Goal: Information Seeking & Learning: Learn about a topic

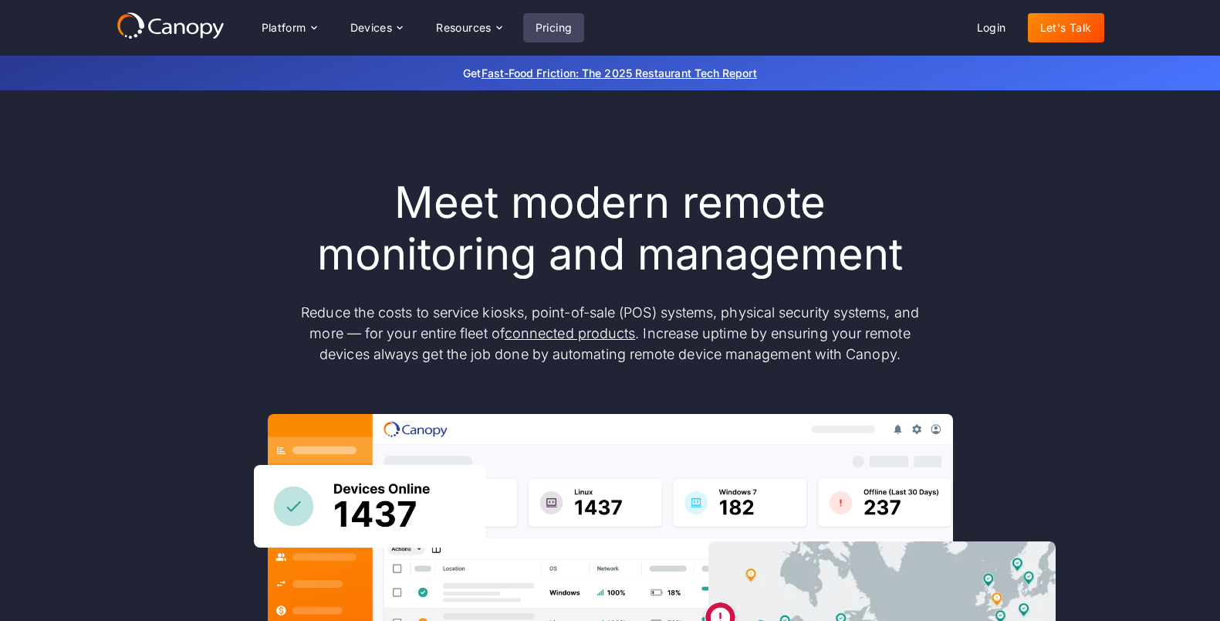
click at [553, 28] on link "Pricing" at bounding box center [554, 27] width 62 height 29
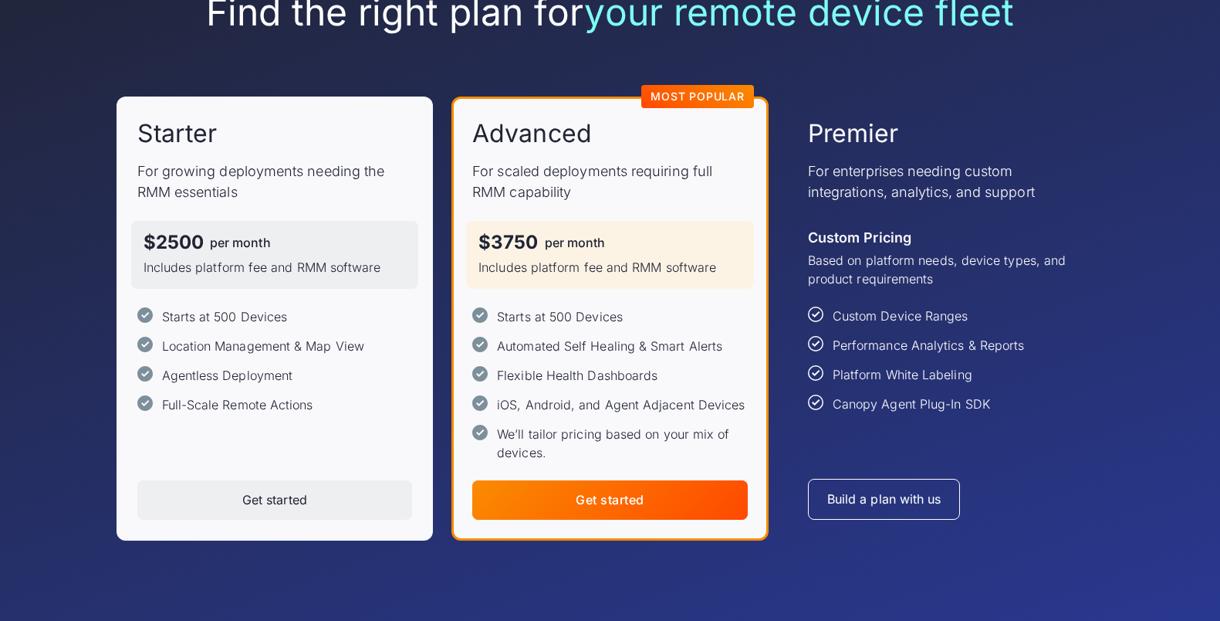
scroll to position [156, 0]
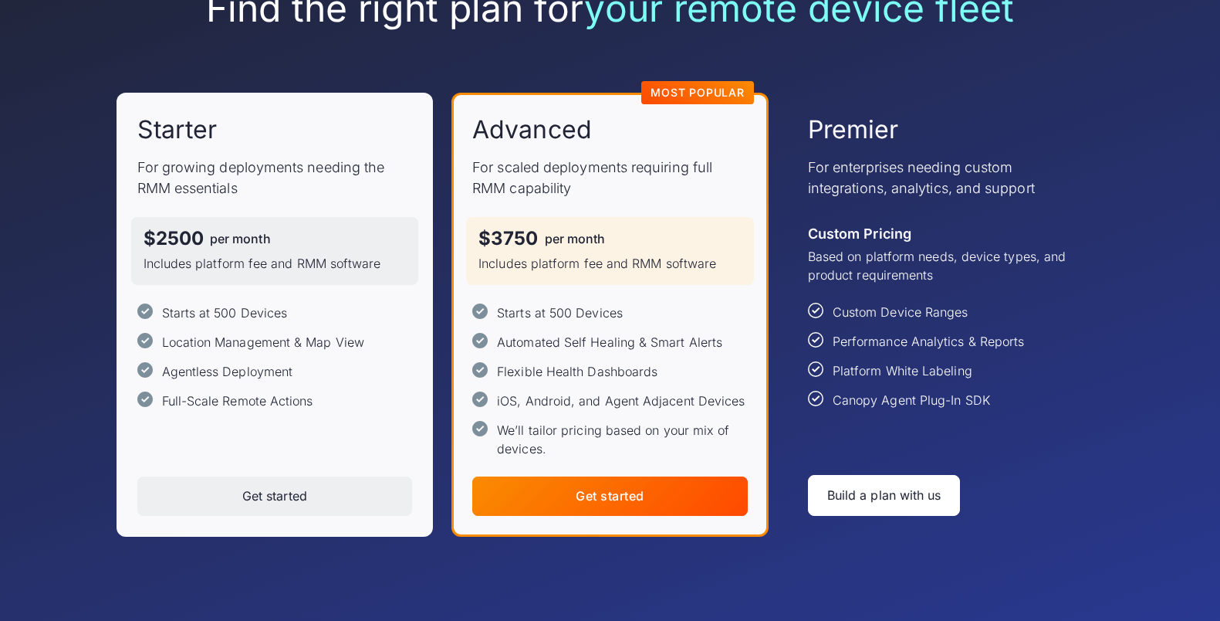
click at [857, 496] on div "Build a plan with us" at bounding box center [884, 495] width 114 height 15
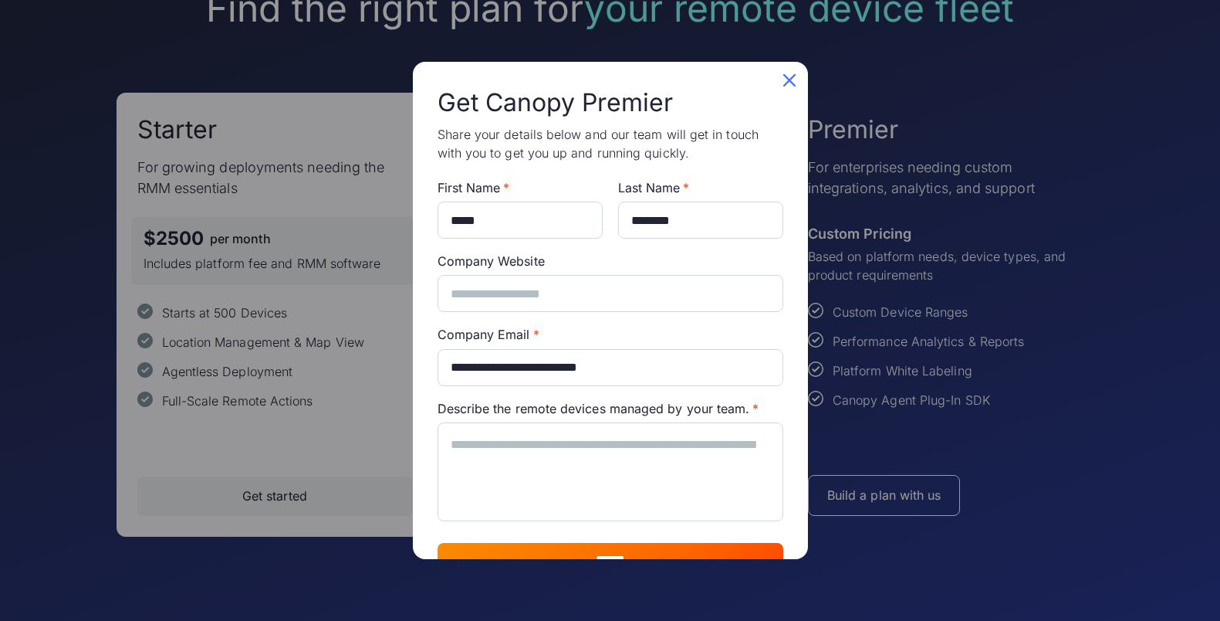
click at [788, 82] on icon at bounding box center [789, 80] width 25 height 25
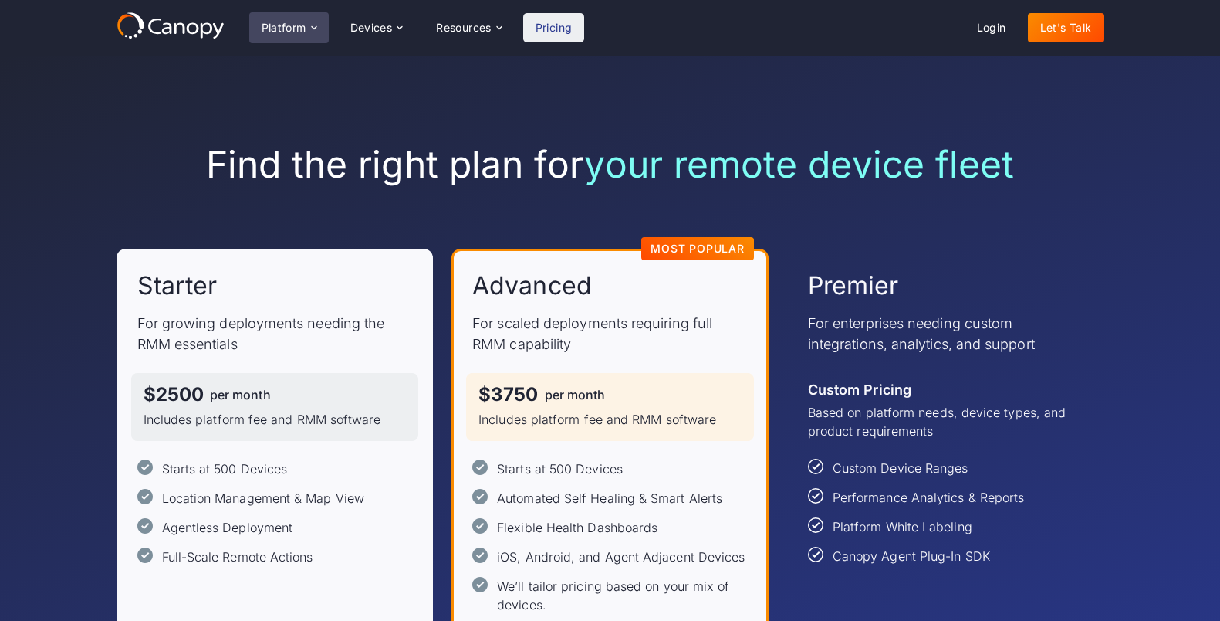
click at [299, 23] on div "Platform" at bounding box center [284, 27] width 45 height 11
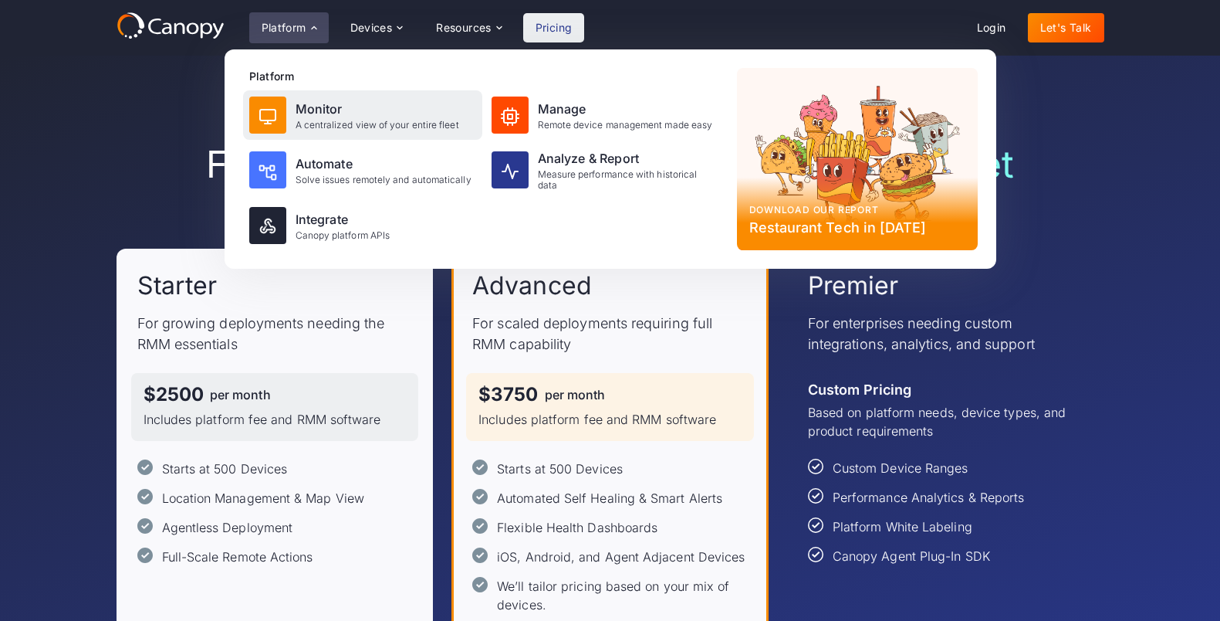
click at [322, 115] on div "Monitor" at bounding box center [378, 109] width 164 height 19
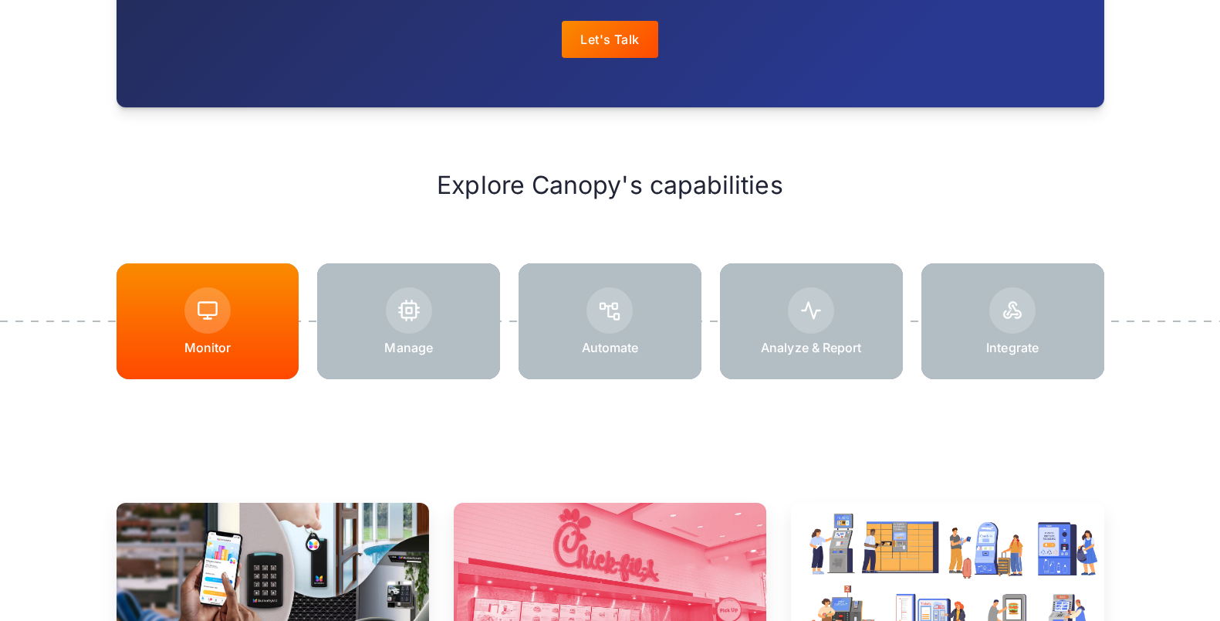
scroll to position [1897, 0]
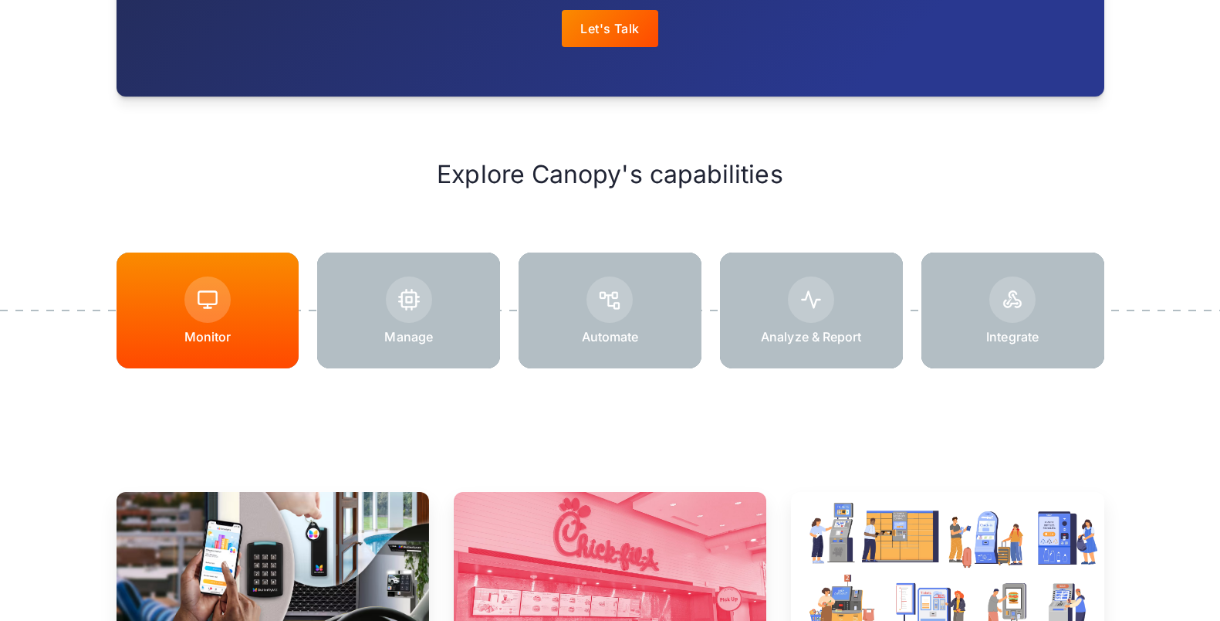
click at [419, 326] on div at bounding box center [408, 310] width 183 height 116
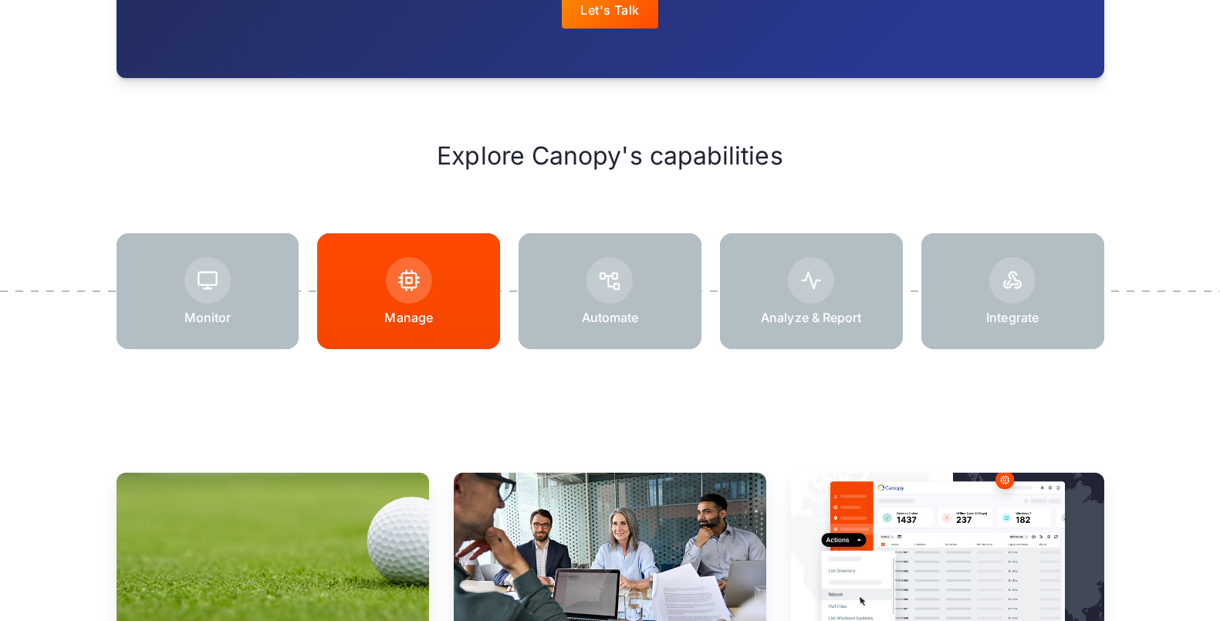
scroll to position [2140, 0]
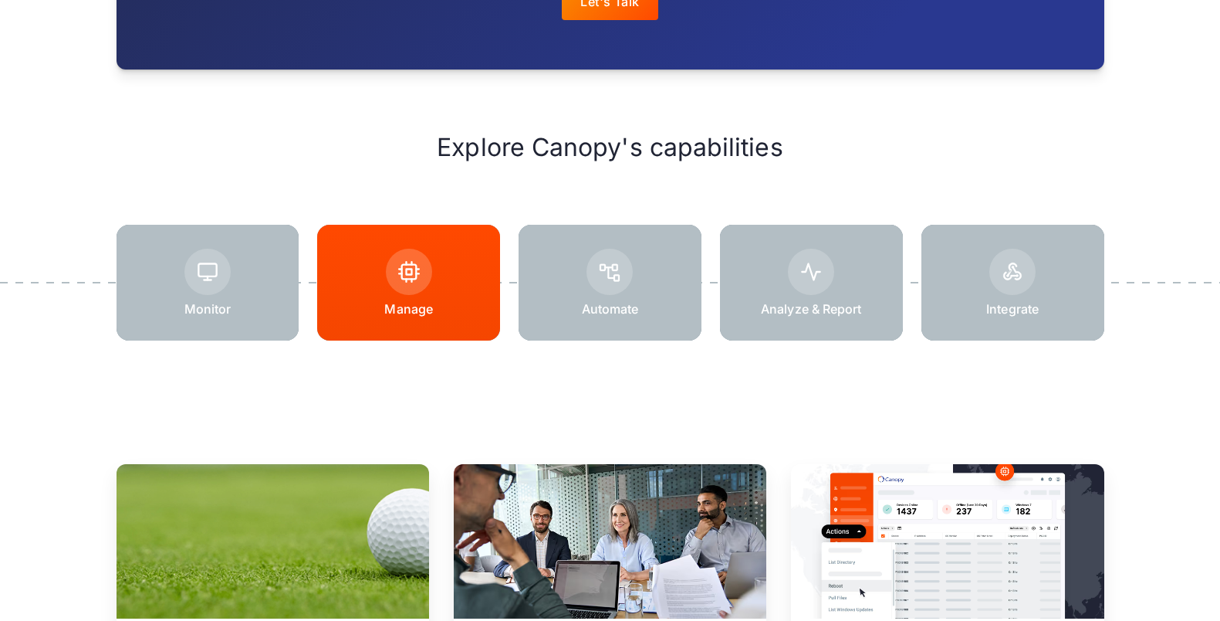
click at [656, 272] on div at bounding box center [610, 283] width 183 height 116
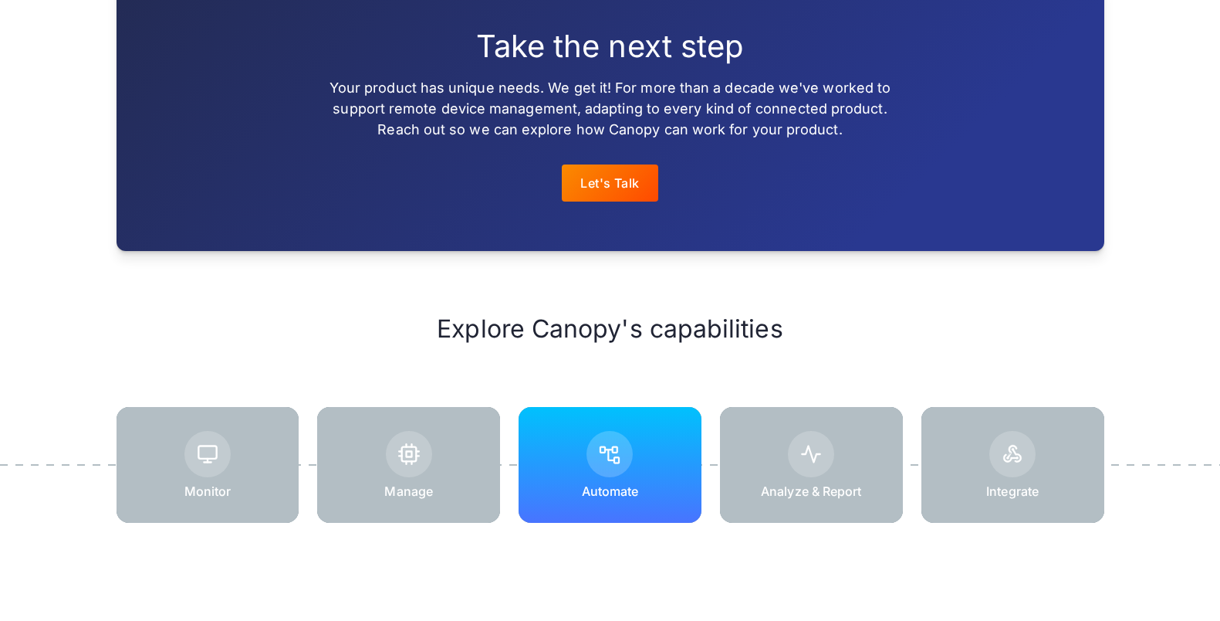
scroll to position [2018, 0]
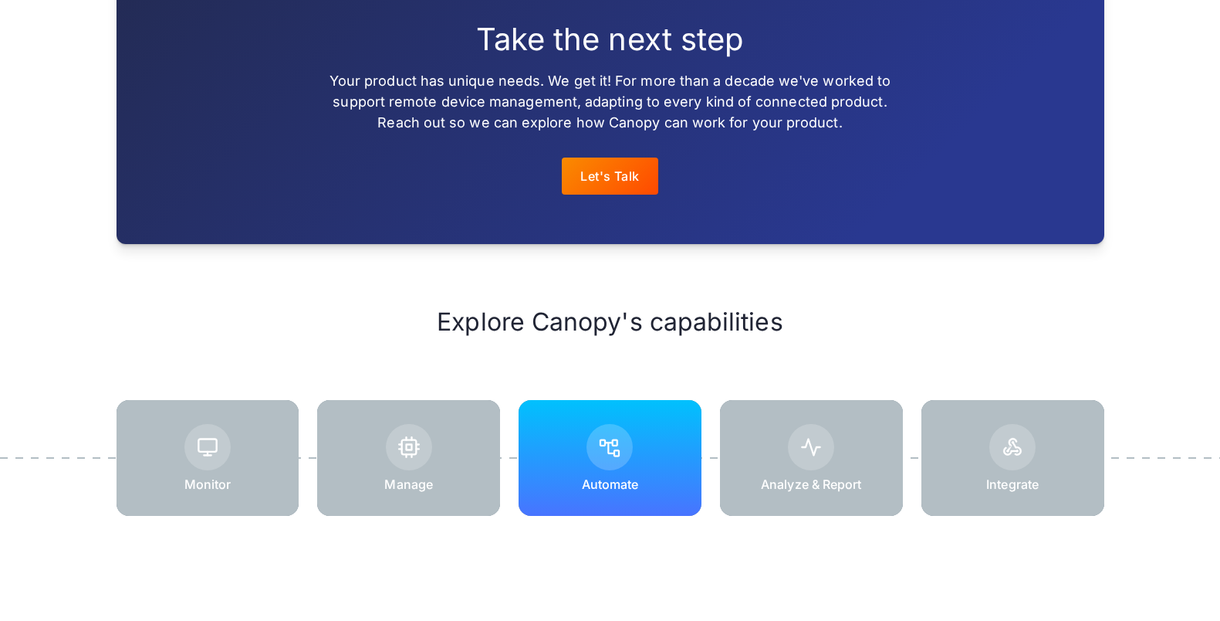
click at [813, 457] on img at bounding box center [811, 447] width 22 height 22
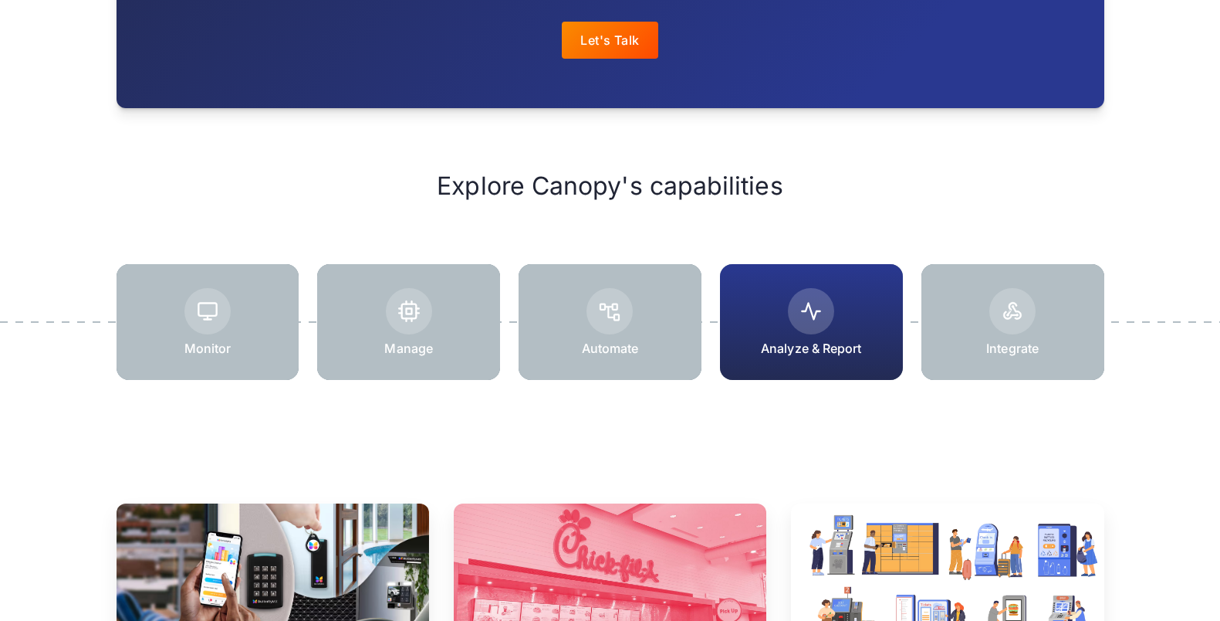
scroll to position [1918, 0]
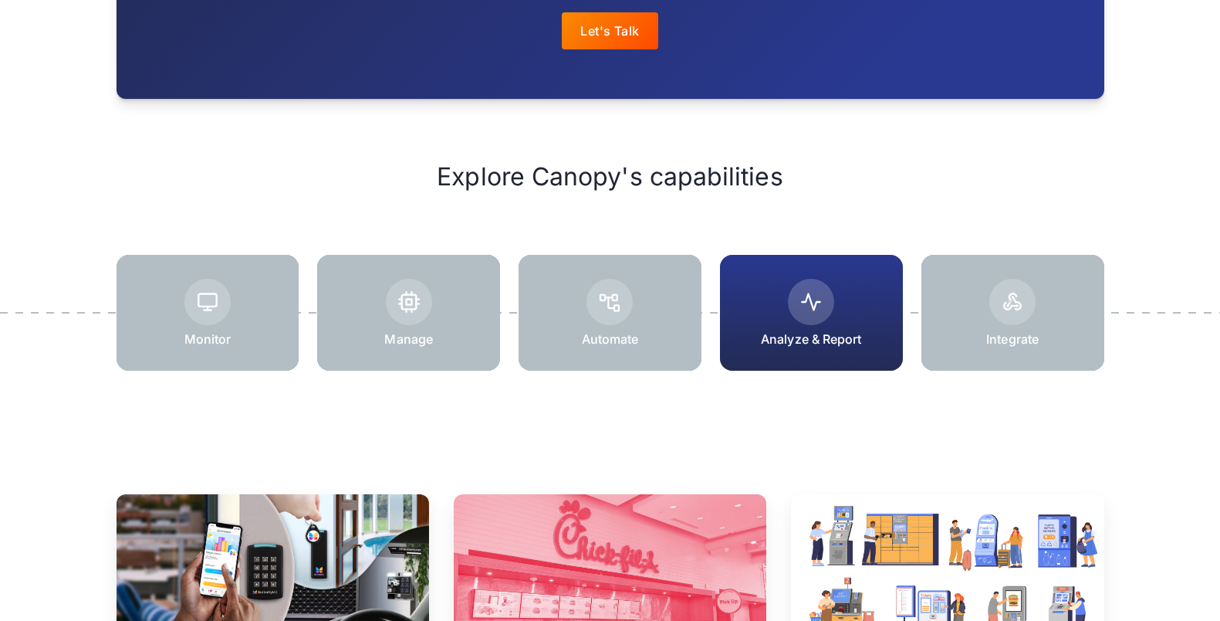
click at [1045, 330] on div at bounding box center [1013, 313] width 183 height 116
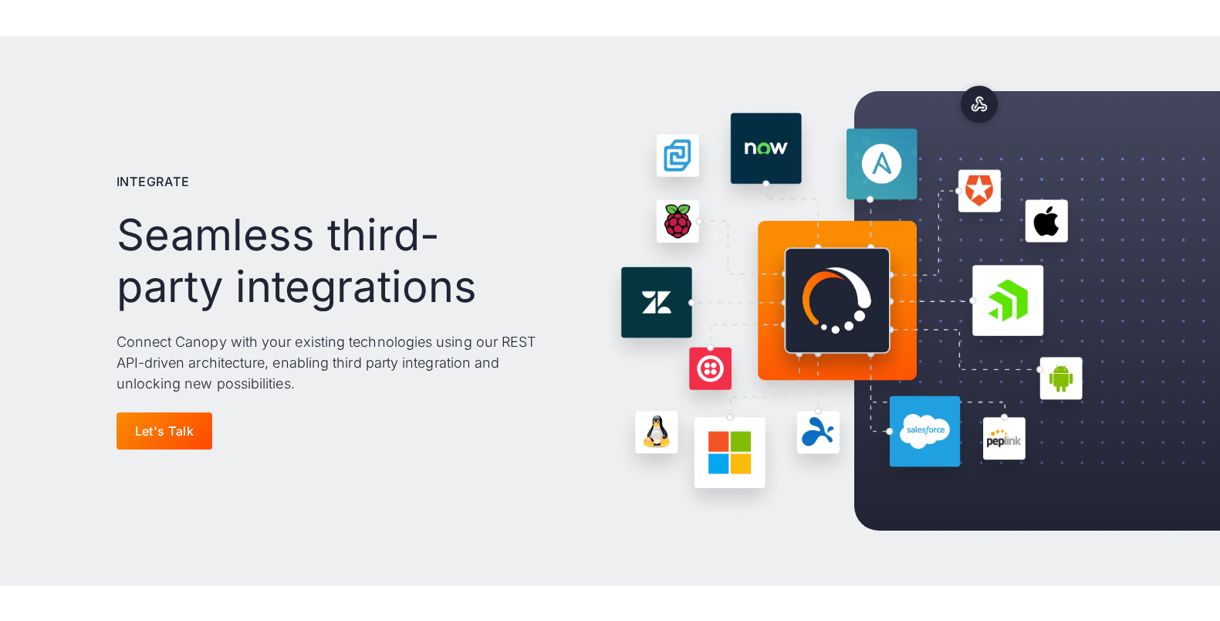
scroll to position [44, 0]
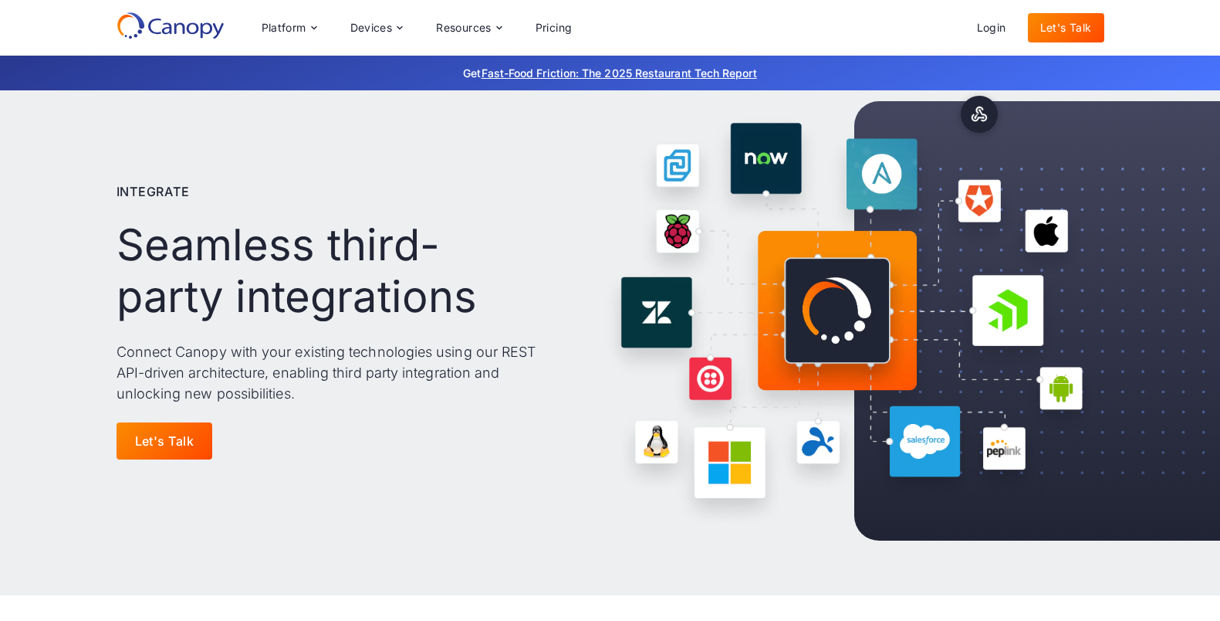
click at [677, 174] on img at bounding box center [839, 320] width 532 height 425
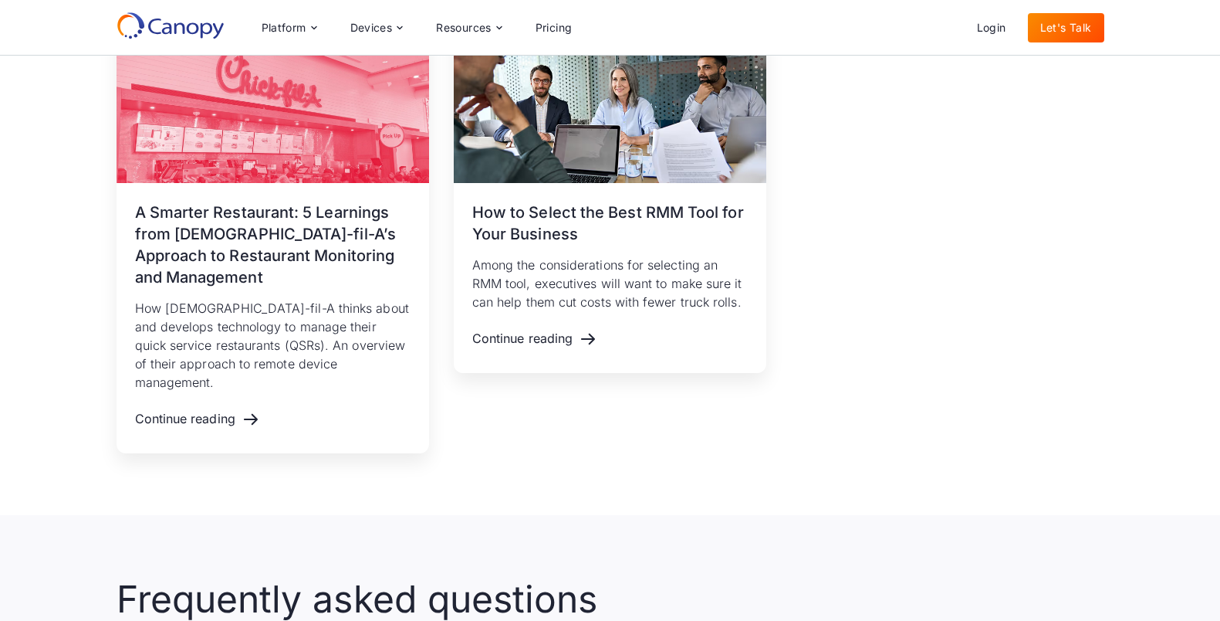
scroll to position [2062, 0]
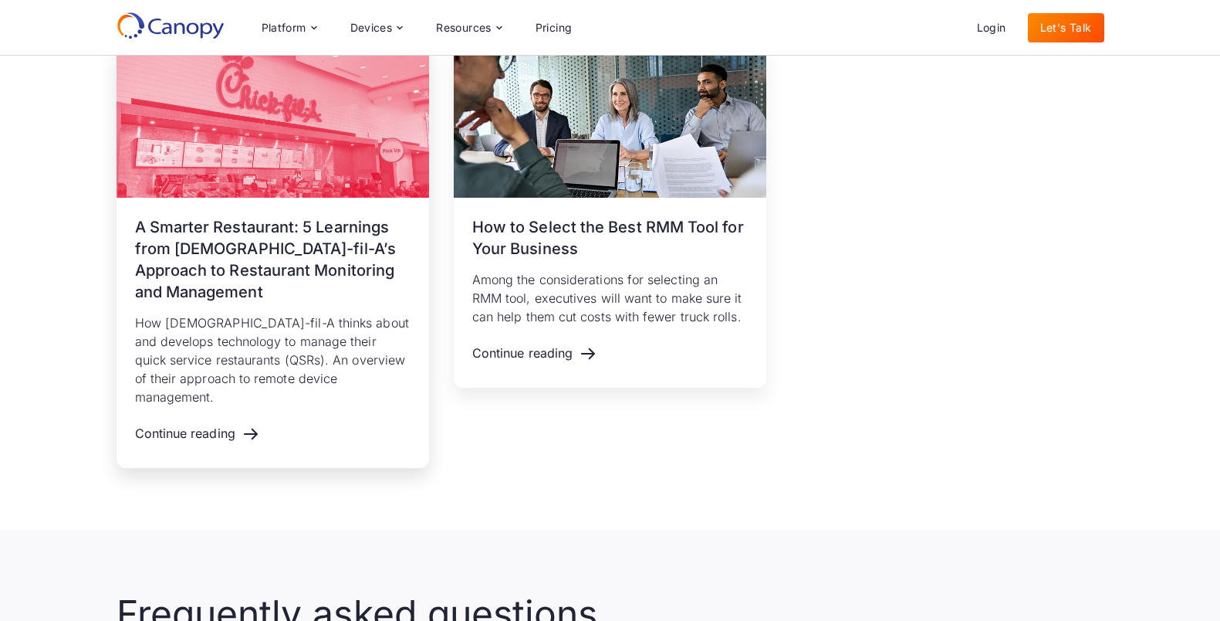
click at [259, 265] on h3 "A Smarter Restaurant: 5 Learnings from [DEMOGRAPHIC_DATA]-fil-A’s Approach to R…" at bounding box center [273, 259] width 276 height 86
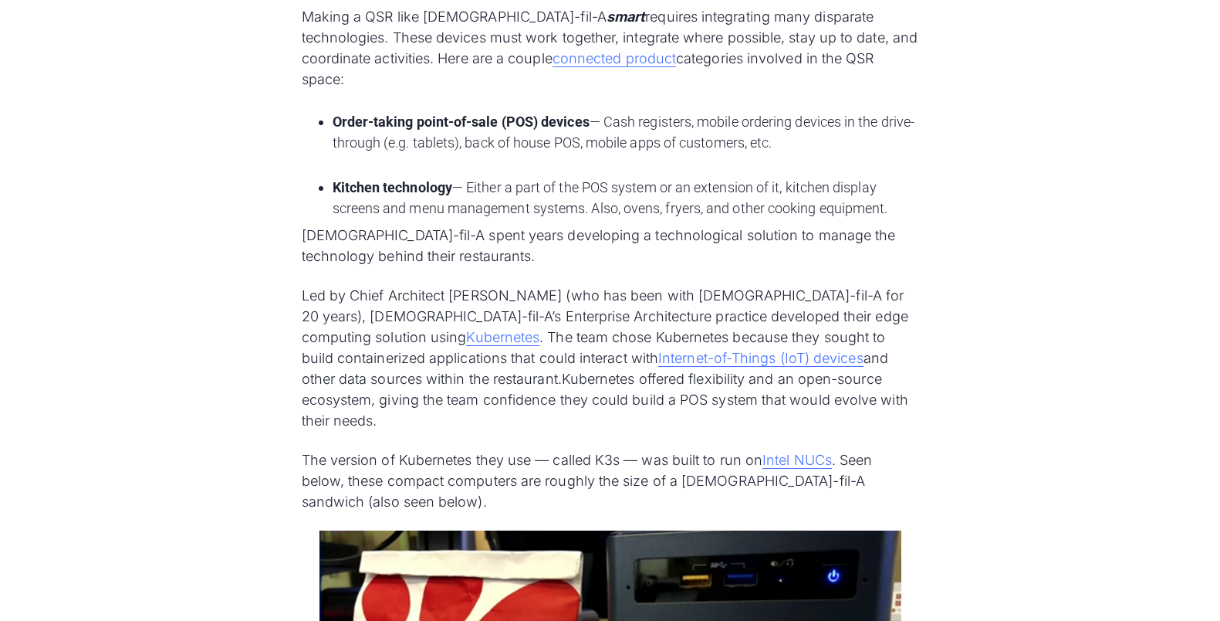
scroll to position [1417, 0]
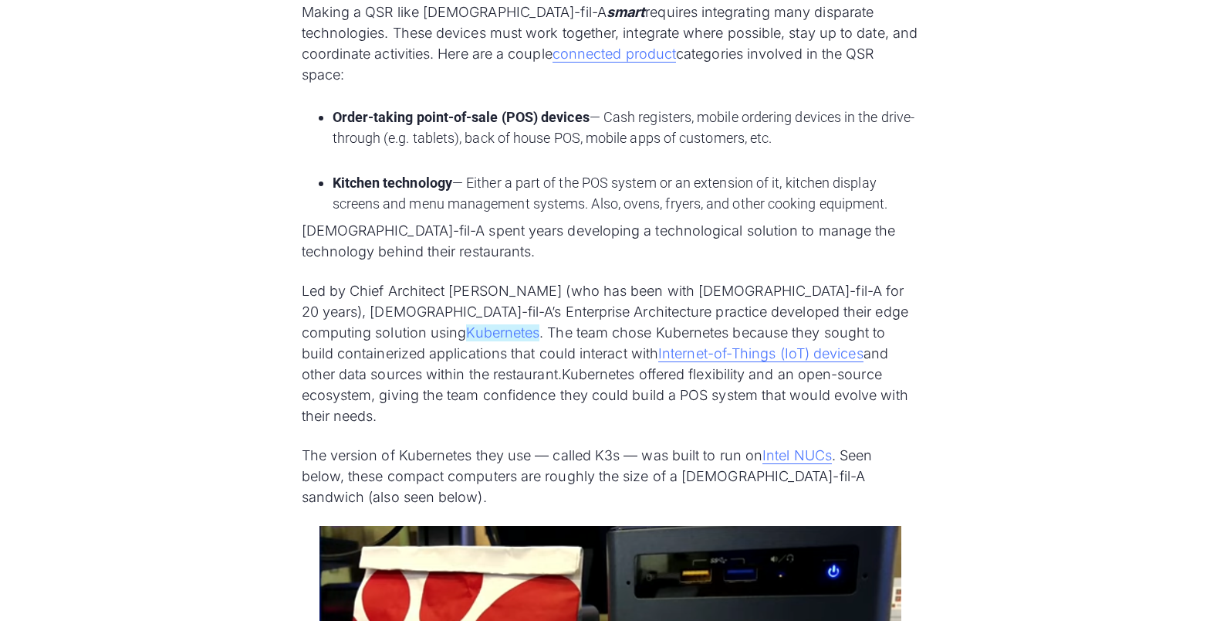
click at [466, 324] on link "Kubernetes" at bounding box center [502, 332] width 73 height 17
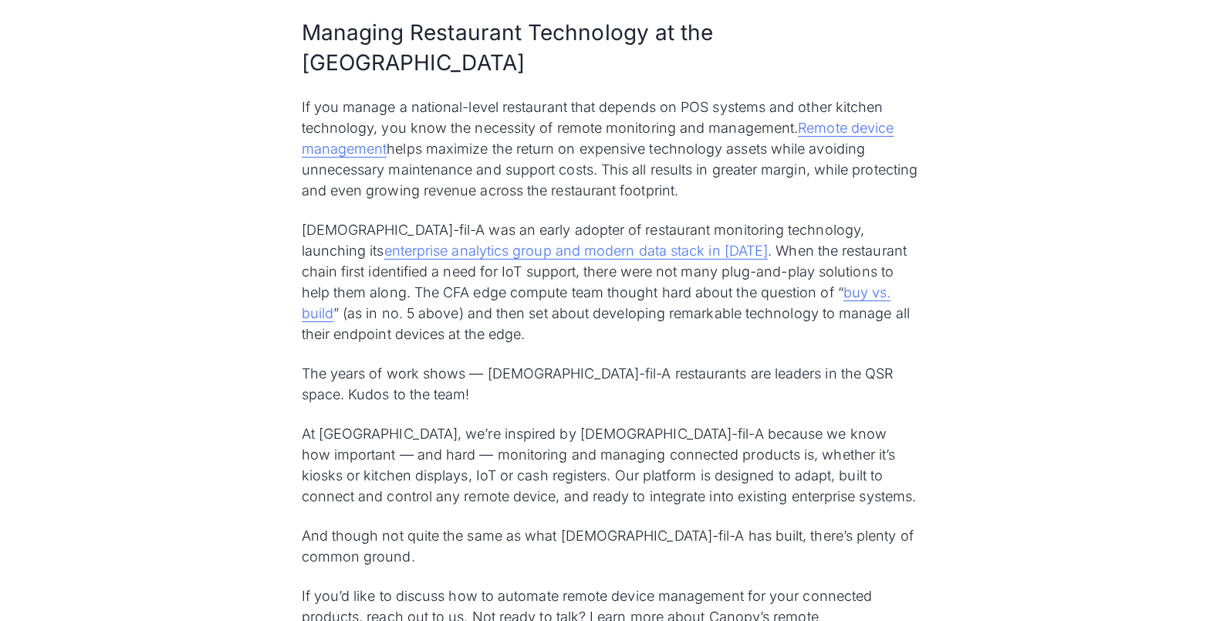
scroll to position [6338, 0]
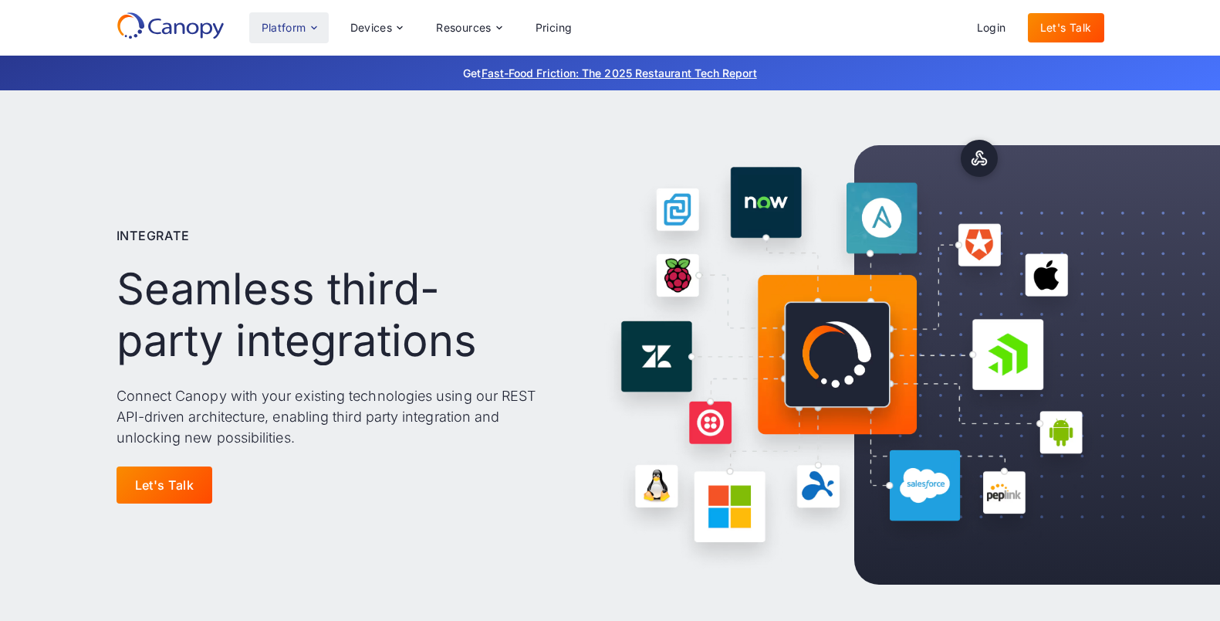
click at [300, 25] on div "Platform" at bounding box center [284, 27] width 45 height 11
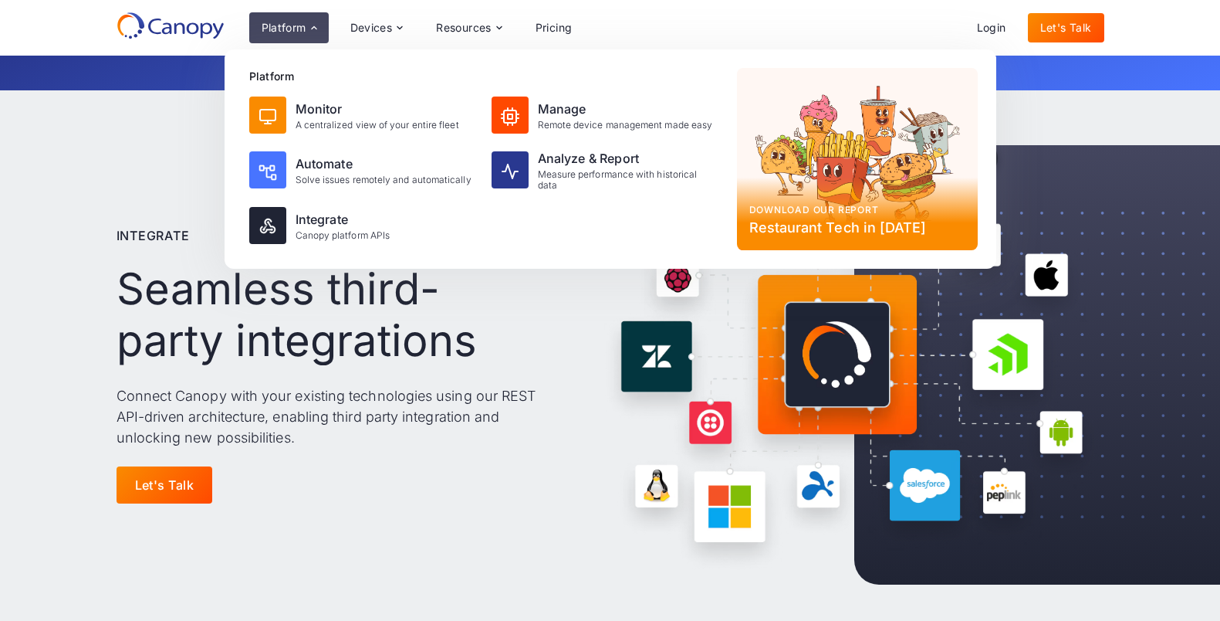
click at [547, 340] on div "Integrate Seamless third-party integrations Connect Canopy with your existing t…" at bounding box center [611, 364] width 988 height 425
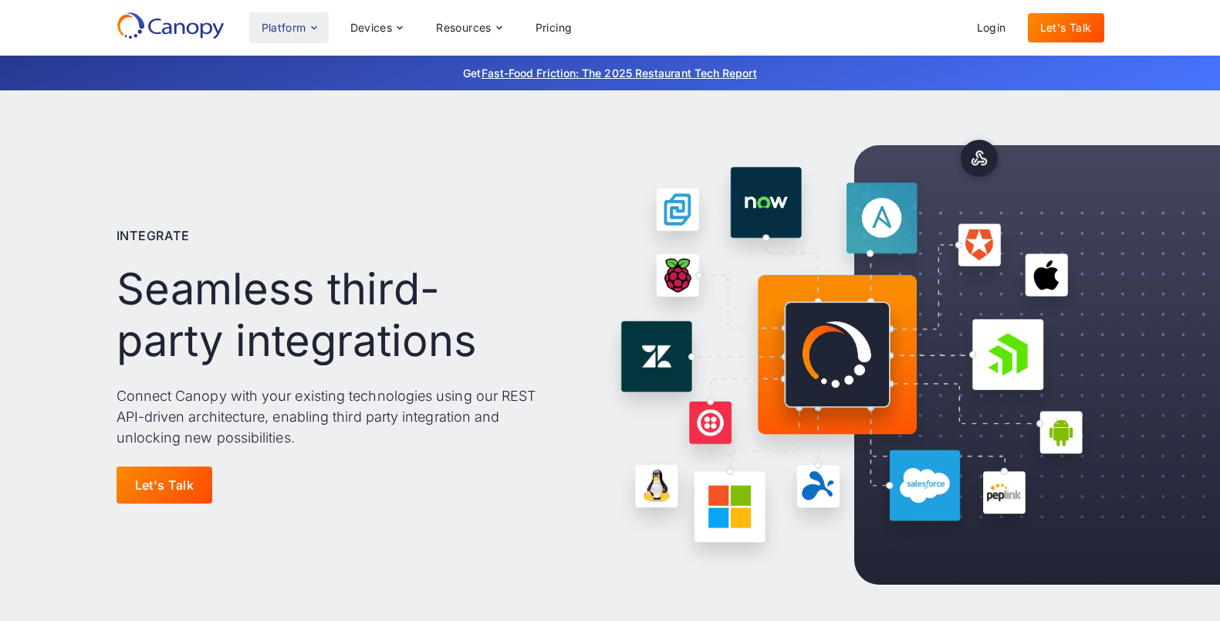
click at [303, 22] on div "Platform" at bounding box center [284, 27] width 45 height 11
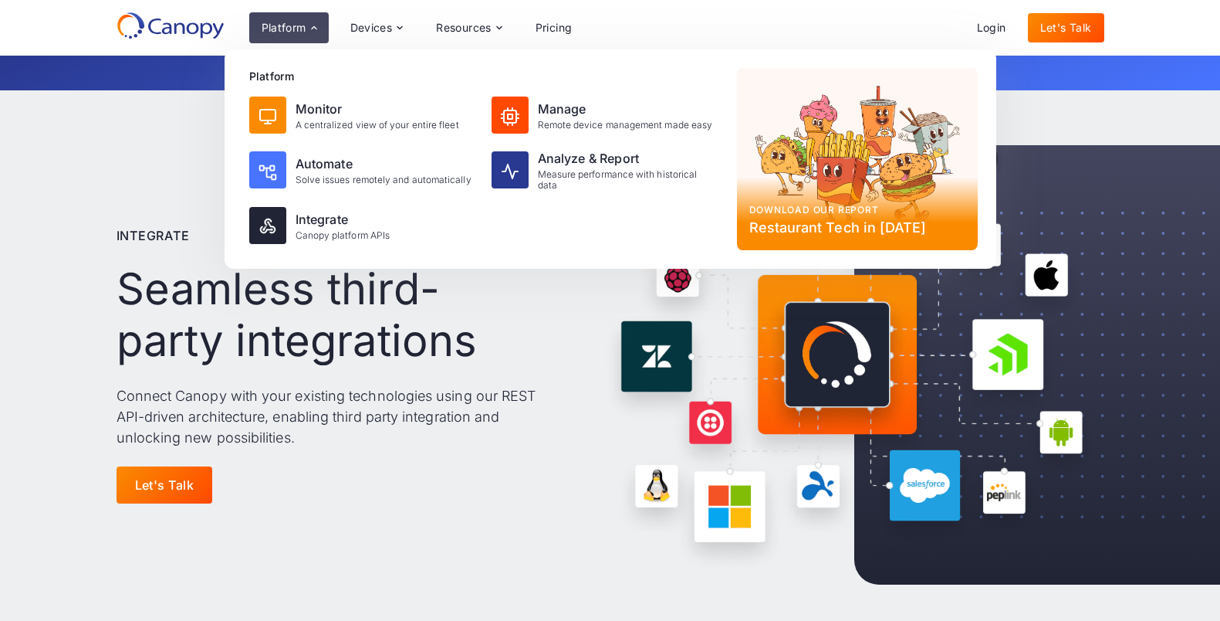
click at [868, 191] on div "Download our report Restaurant Tech in 2025" at bounding box center [857, 159] width 241 height 182
